Goal: Task Accomplishment & Management: Manage account settings

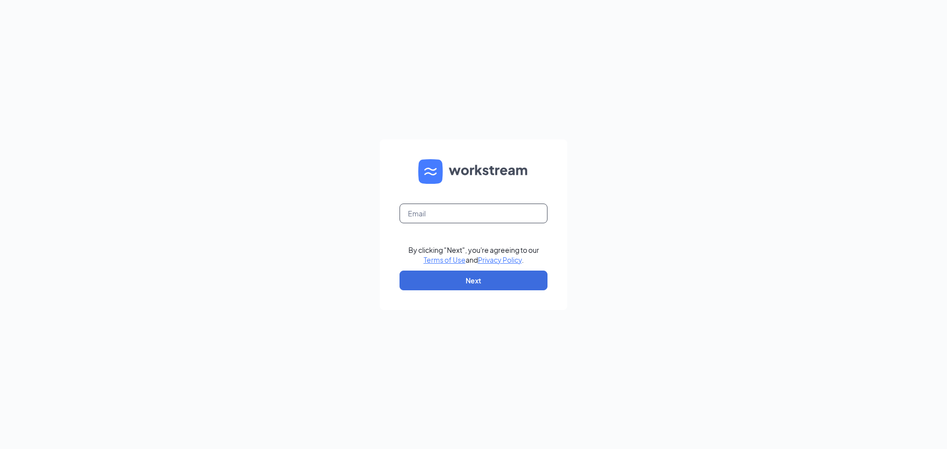
click at [477, 209] on input "text" at bounding box center [473, 214] width 148 height 20
type input "[EMAIL_ADDRESS][DOMAIN_NAME]"
click at [424, 255] on link "Terms of Use" at bounding box center [445, 259] width 42 height 9
click at [449, 226] on form "By clicking "Next", you're agreeing to our Terms of Use and Privacy Policy . Ne…" at bounding box center [473, 225] width 187 height 171
click at [452, 210] on input "text" at bounding box center [473, 214] width 148 height 20
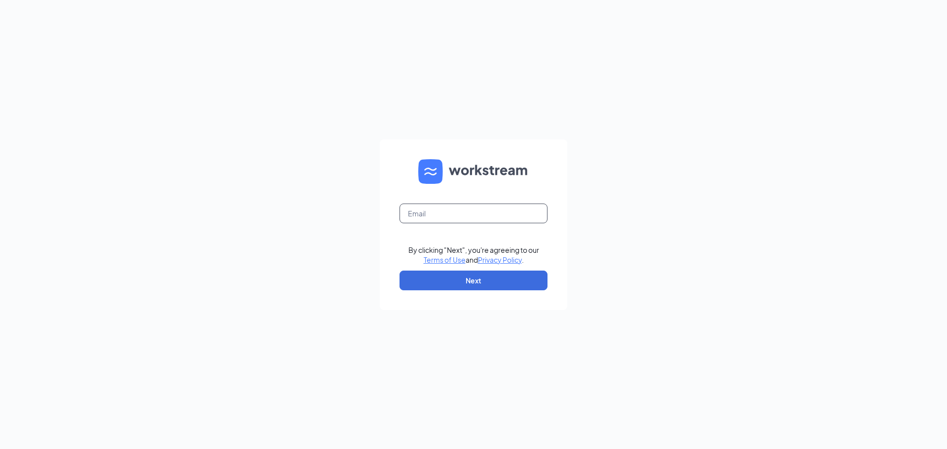
type input "[EMAIL_ADDRESS][DOMAIN_NAME]"
click at [494, 273] on button "Next" at bounding box center [473, 281] width 148 height 20
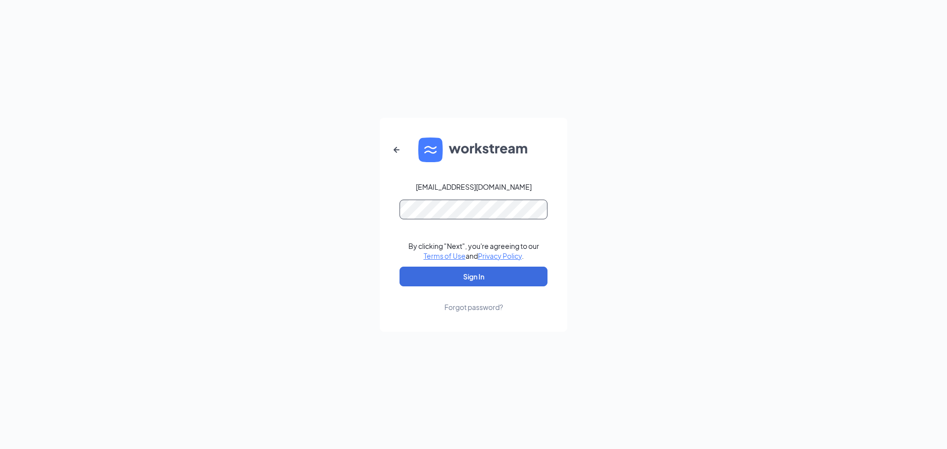
click at [399, 267] on button "Sign In" at bounding box center [473, 277] width 148 height 20
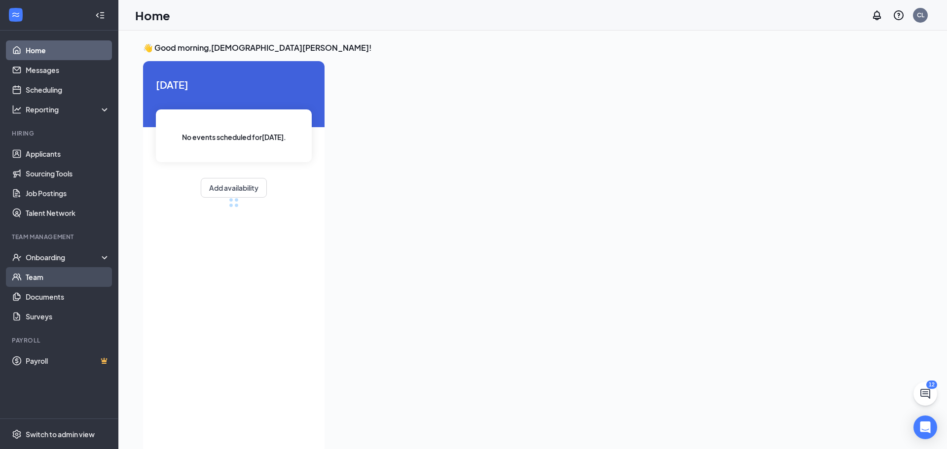
click at [52, 273] on link "Team" at bounding box center [68, 277] width 84 height 20
